Goal: Understand process/instructions: Learn how to perform a task or action

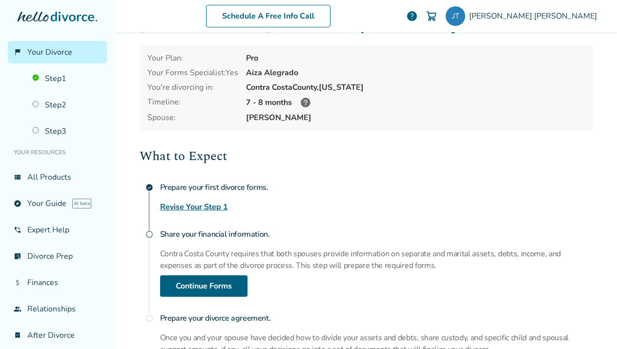
scroll to position [15, 0]
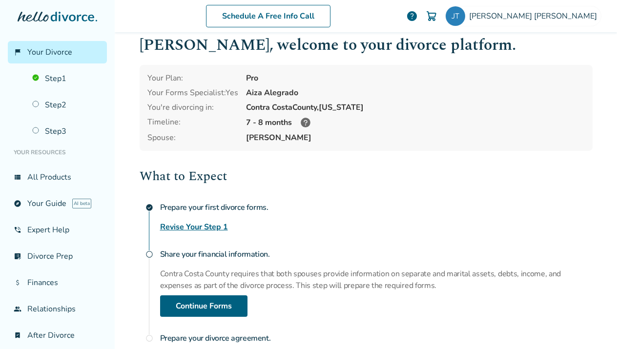
click at [207, 226] on link "Revise Your Step 1" at bounding box center [194, 227] width 68 height 12
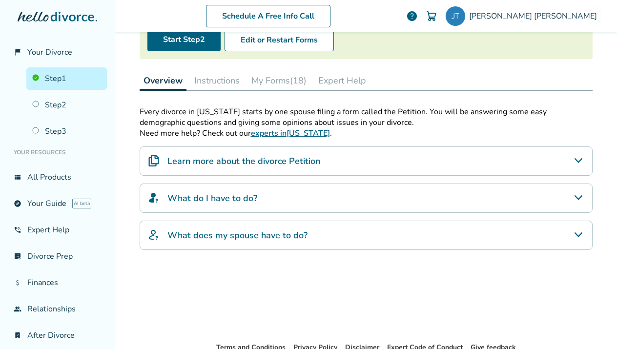
scroll to position [124, 0]
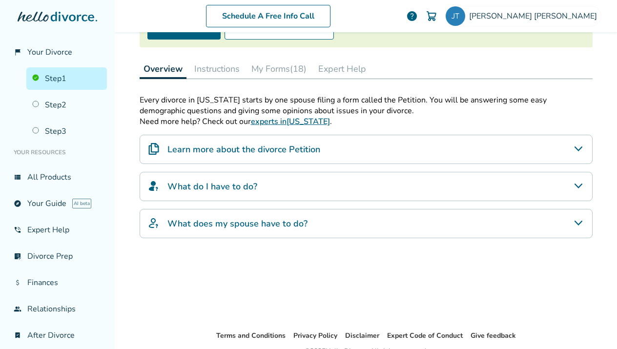
click at [225, 190] on h4 "What do I have to do?" at bounding box center [212, 186] width 90 height 13
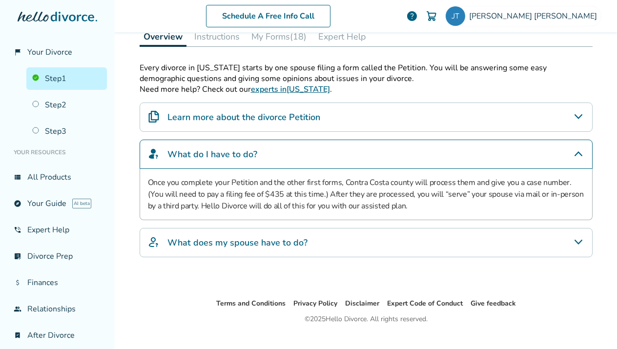
scroll to position [161, 0]
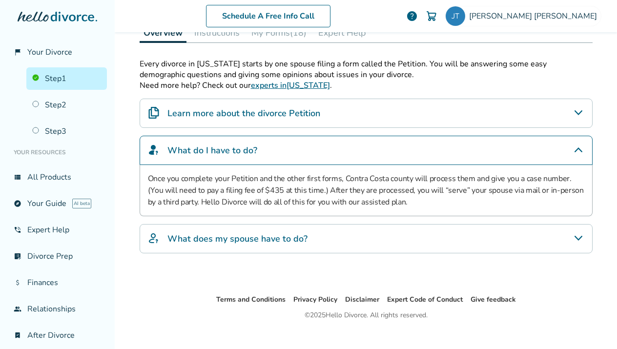
click at [206, 240] on h4 "What does my spouse have to do?" at bounding box center [237, 238] width 140 height 13
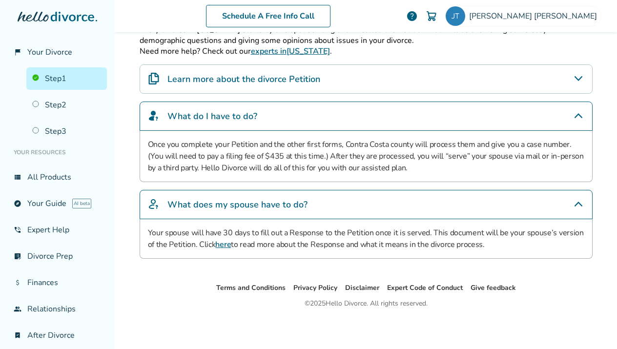
scroll to position [195, 0]
click at [221, 244] on link "here" at bounding box center [223, 244] width 16 height 11
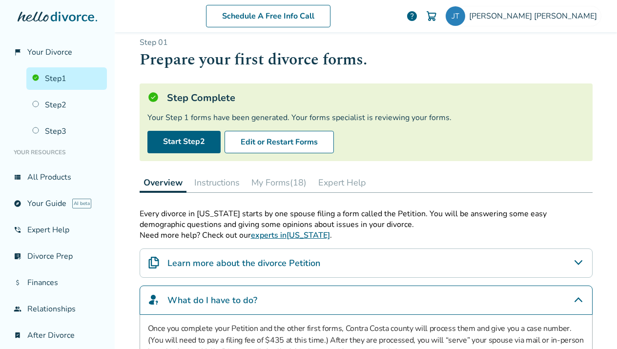
scroll to position [0, 0]
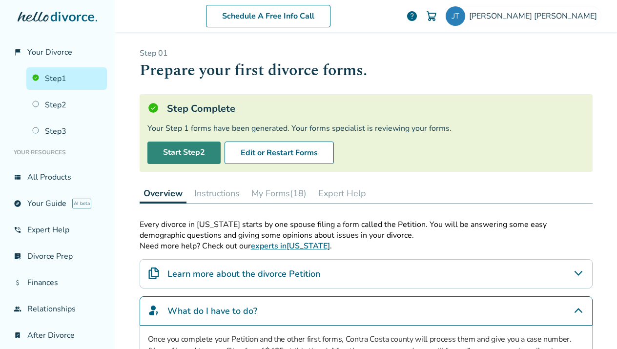
click at [185, 148] on link "Start Step 2" at bounding box center [183, 152] width 73 height 22
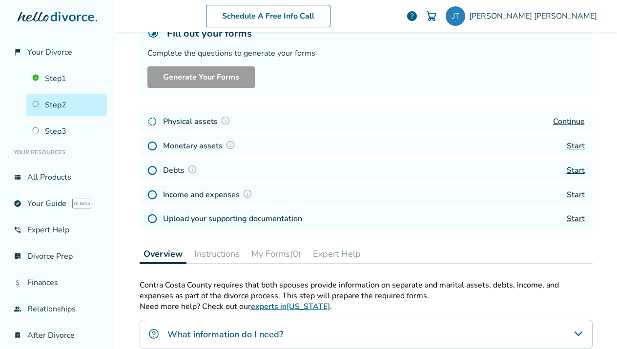
scroll to position [76, 0]
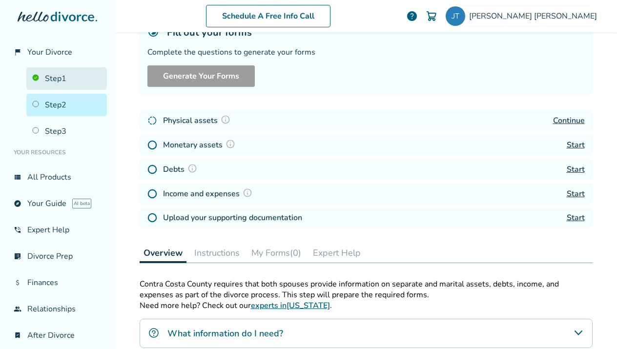
click at [72, 77] on link "Step 1" at bounding box center [66, 78] width 80 height 22
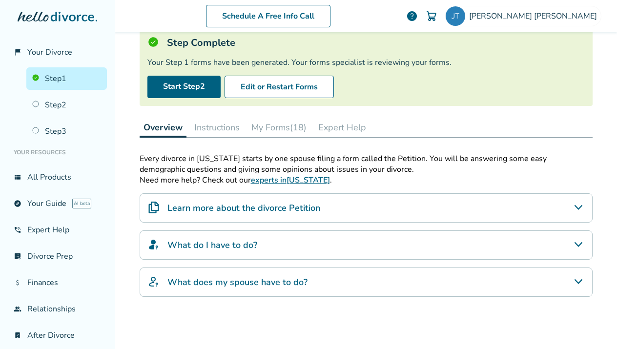
scroll to position [63, 0]
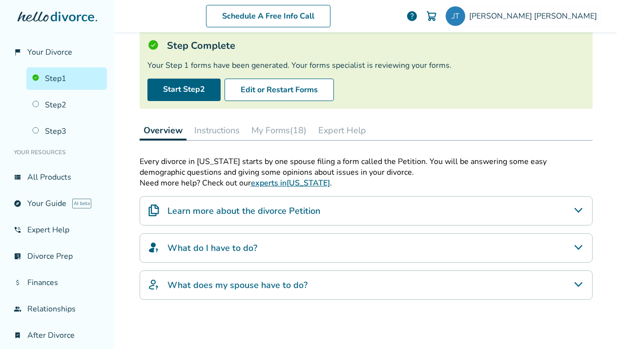
click at [290, 130] on button "My Forms (18)" at bounding box center [278, 131] width 63 height 20
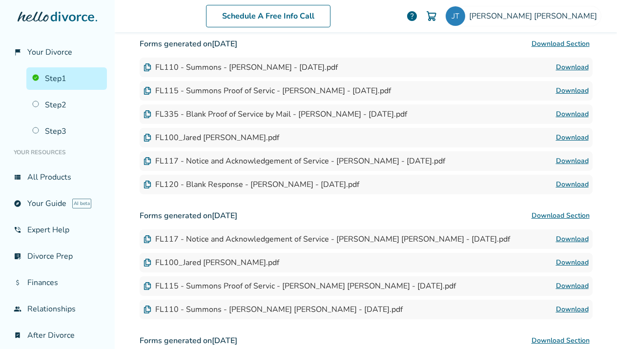
scroll to position [300, 0]
